Goal: Task Accomplishment & Management: Manage account settings

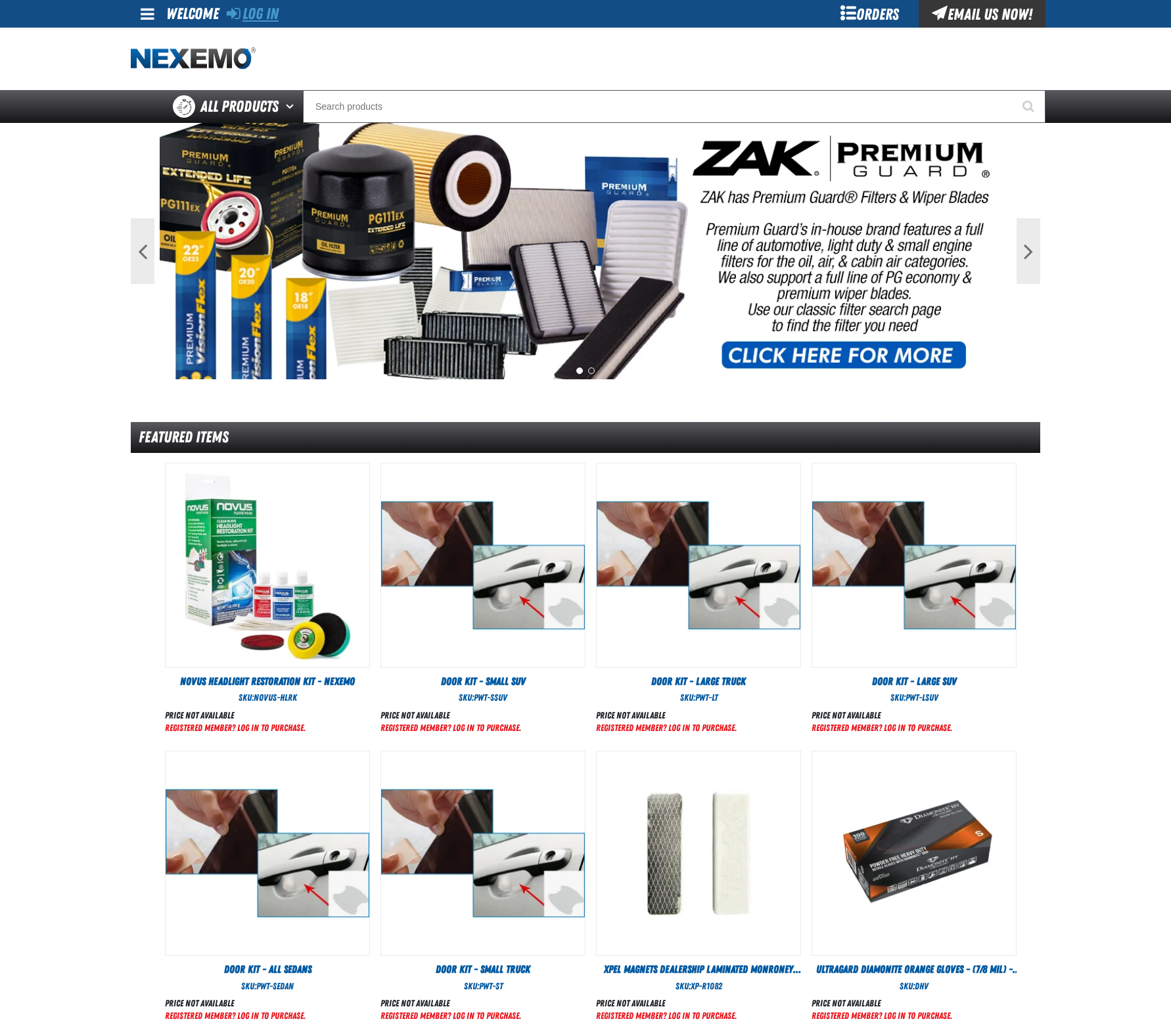
click at [269, 11] on link "Log In" at bounding box center [252, 14] width 52 height 18
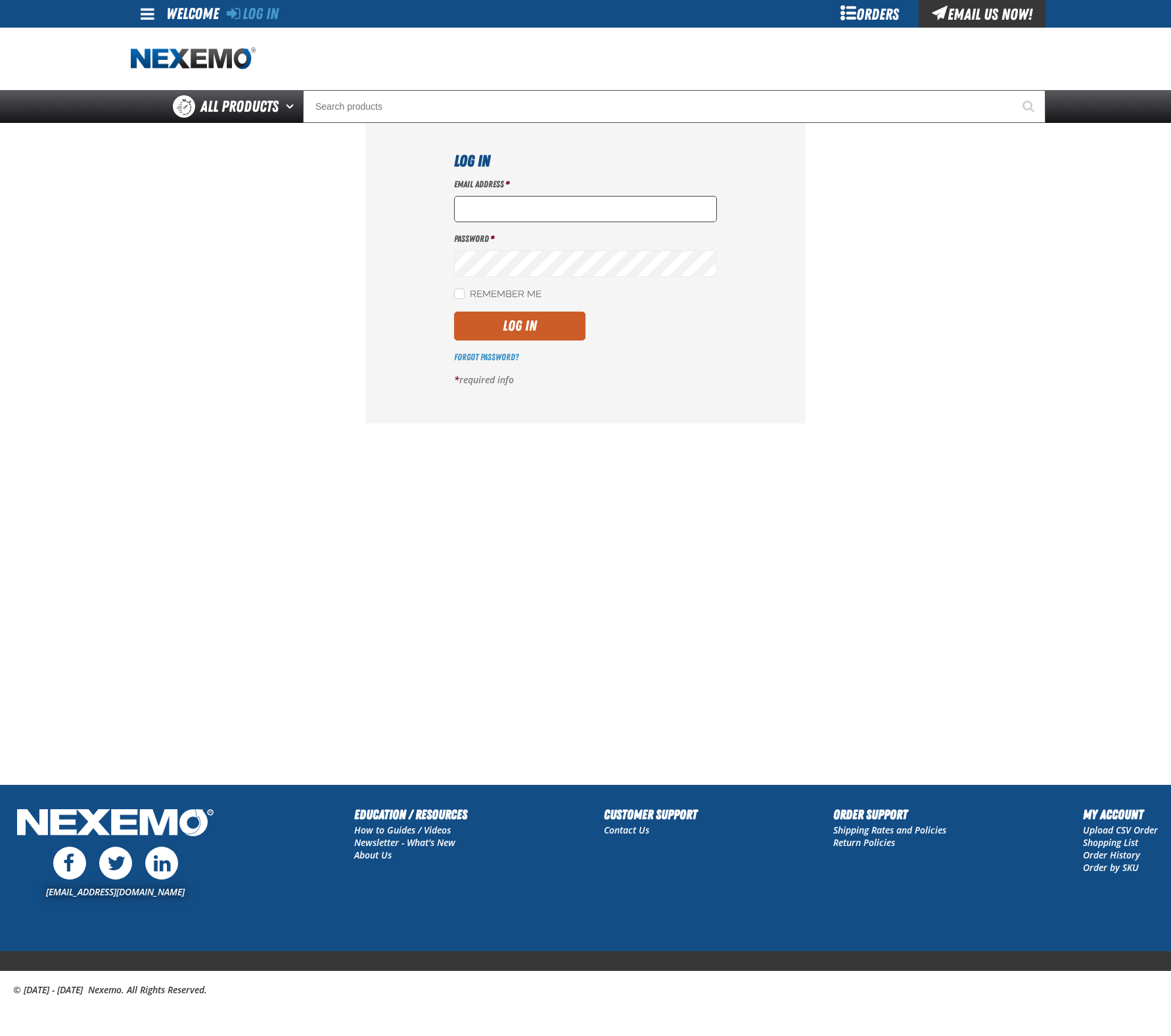
click at [631, 210] on input "Email Address *" at bounding box center [586, 209] width 263 height 26
click at [455, 196] on div at bounding box center [455, 196] width 0 height 0
click at [528, 323] on button "Log In" at bounding box center [520, 326] width 131 height 29
click at [455, 241] on div at bounding box center [455, 241] width 0 height 0
click at [393, 316] on div "Log In Email Address * razoyo This value is not a valid email address. Password…" at bounding box center [585, 282] width 440 height 319
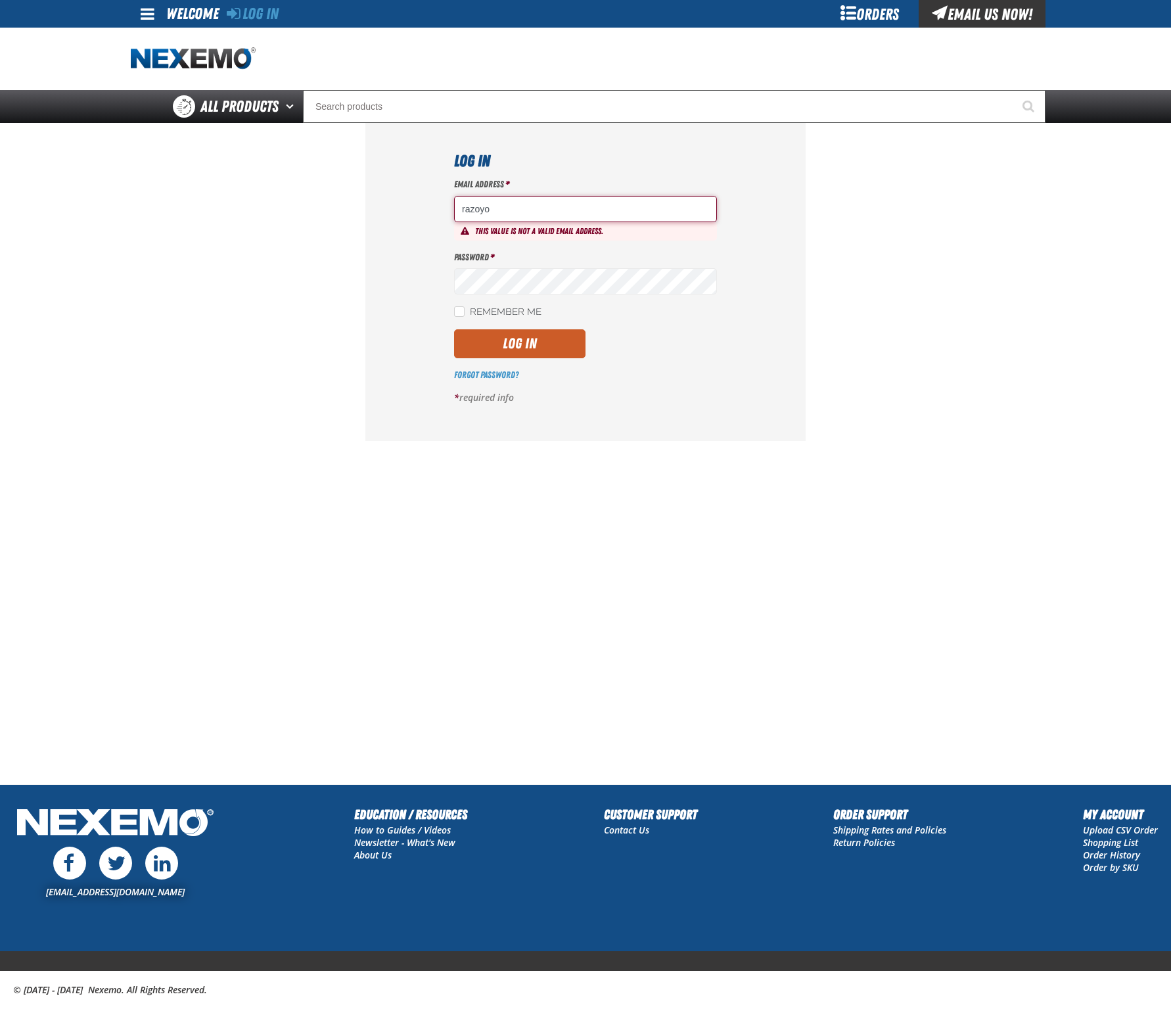
click at [541, 208] on input "razoyo" at bounding box center [586, 209] width 263 height 26
type input "subscriptions@razoyo.com"
click at [525, 348] on button "Log In" at bounding box center [520, 344] width 131 height 29
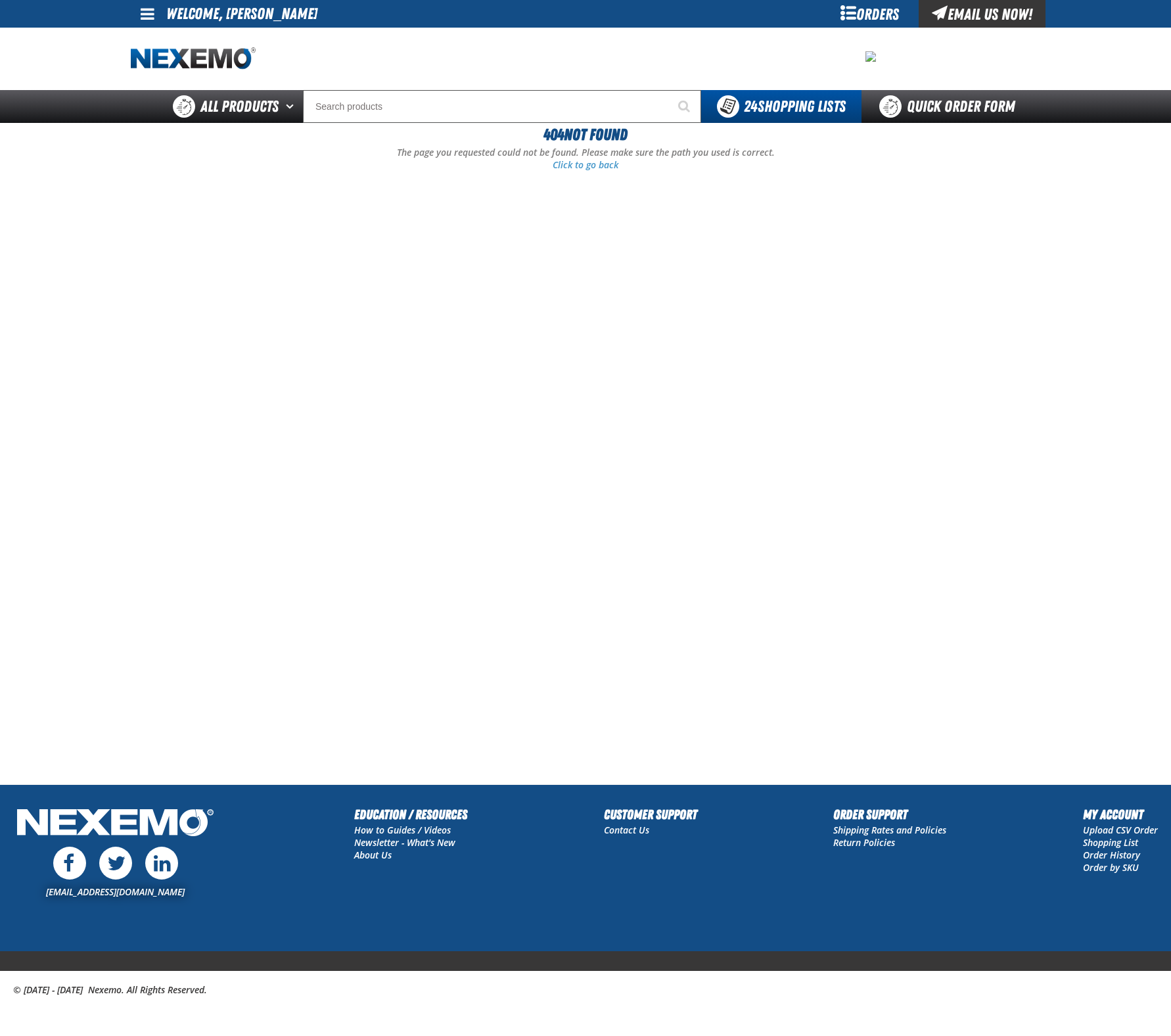
click at [142, 19] on span at bounding box center [147, 13] width 14 height 16
click at [152, 63] on link "Sign Out Sign Out" at bounding box center [159, 64] width 45 height 13
